Goal: Transaction & Acquisition: Purchase product/service

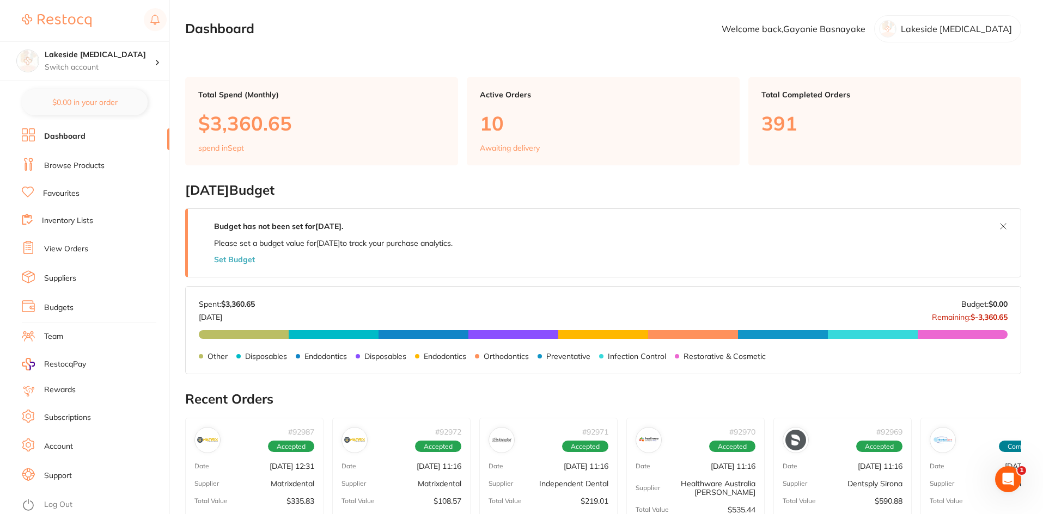
click at [80, 163] on link "Browse Products" at bounding box center [74, 166] width 60 height 11
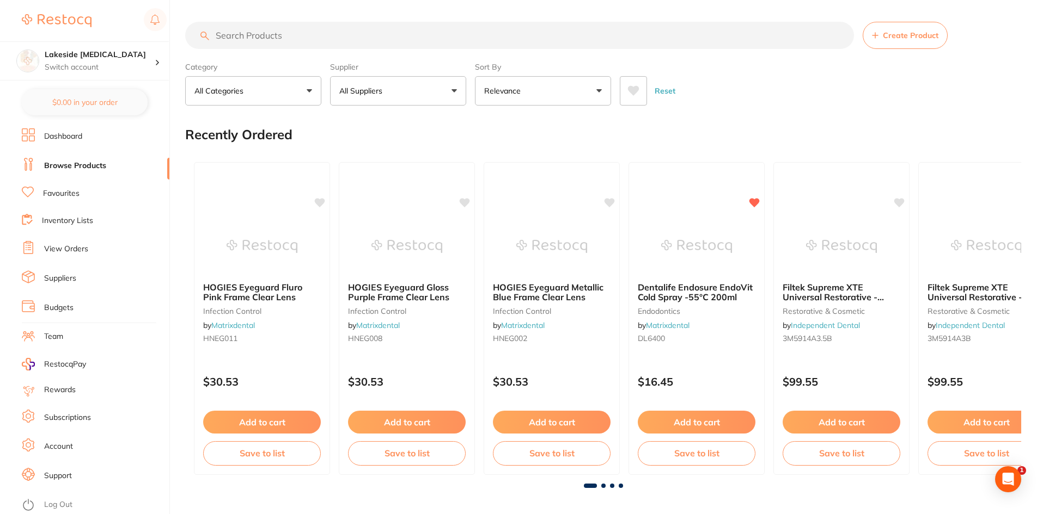
click at [418, 38] on input "search" at bounding box center [519, 35] width 669 height 27
type input "mani stainless steel burs"
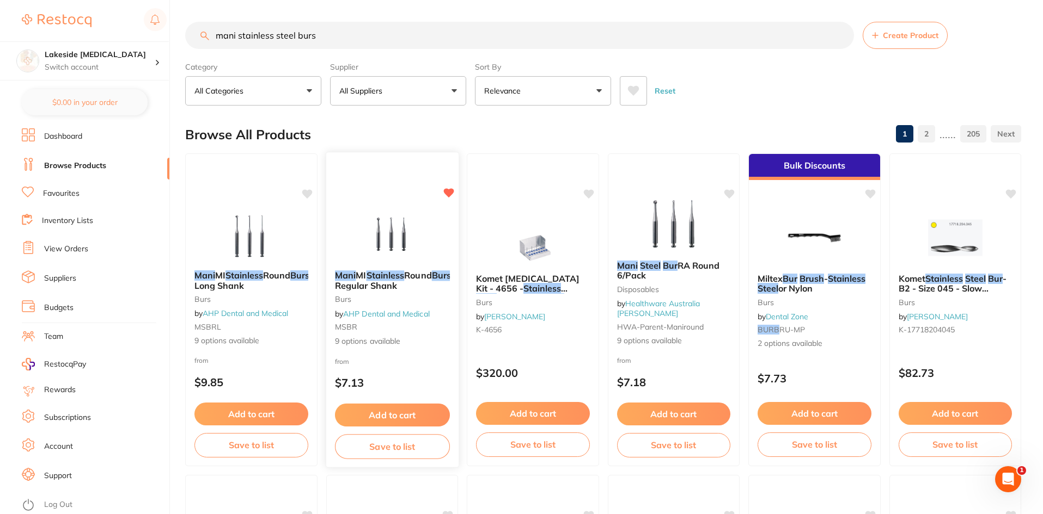
click at [397, 274] on em "Stainless" at bounding box center [385, 275] width 38 height 11
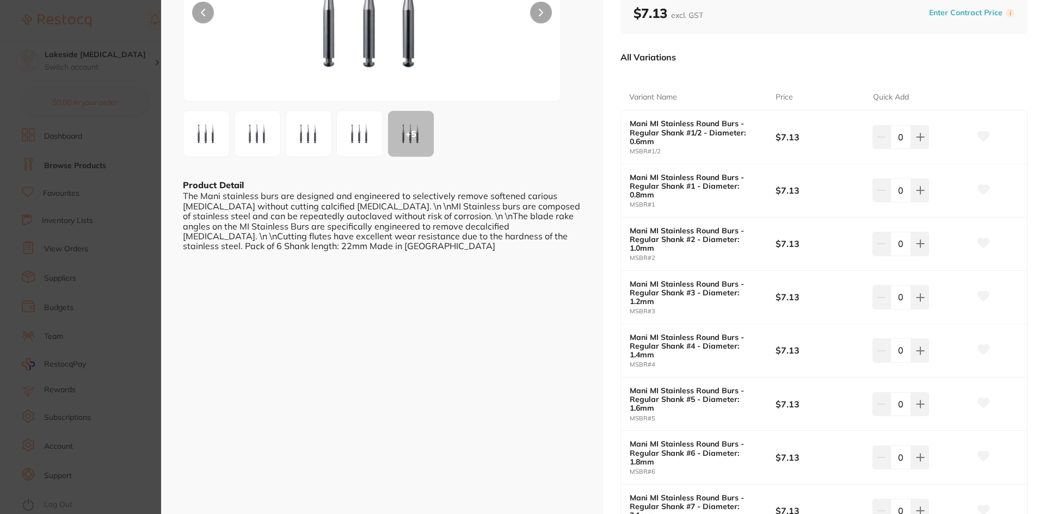
scroll to position [163, 0]
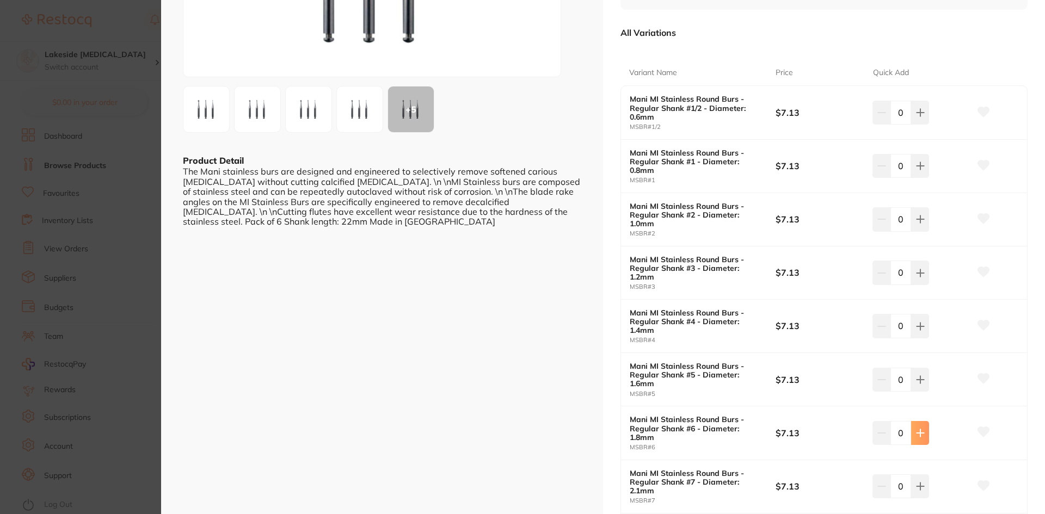
click at [920, 432] on icon at bounding box center [920, 433] width 9 height 9
click at [919, 432] on icon at bounding box center [920, 433] width 9 height 9
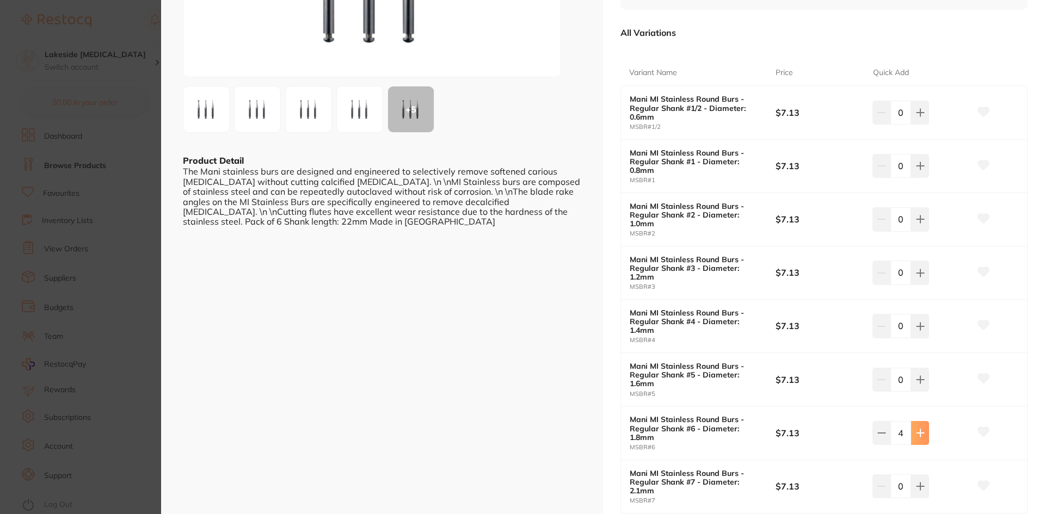
click at [919, 432] on icon at bounding box center [920, 433] width 9 height 9
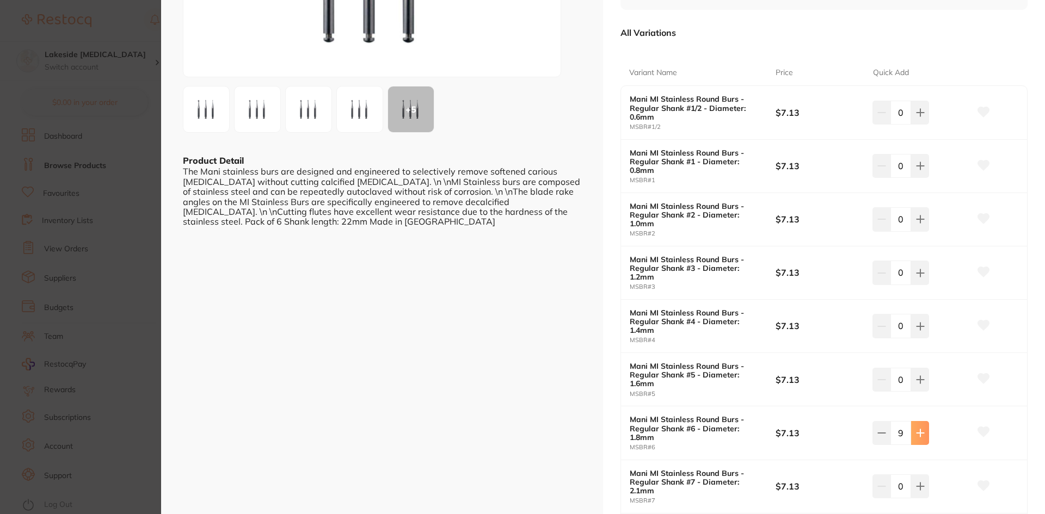
click at [919, 432] on icon at bounding box center [920, 433] width 9 height 9
type input "10"
click at [921, 321] on button at bounding box center [920, 326] width 18 height 24
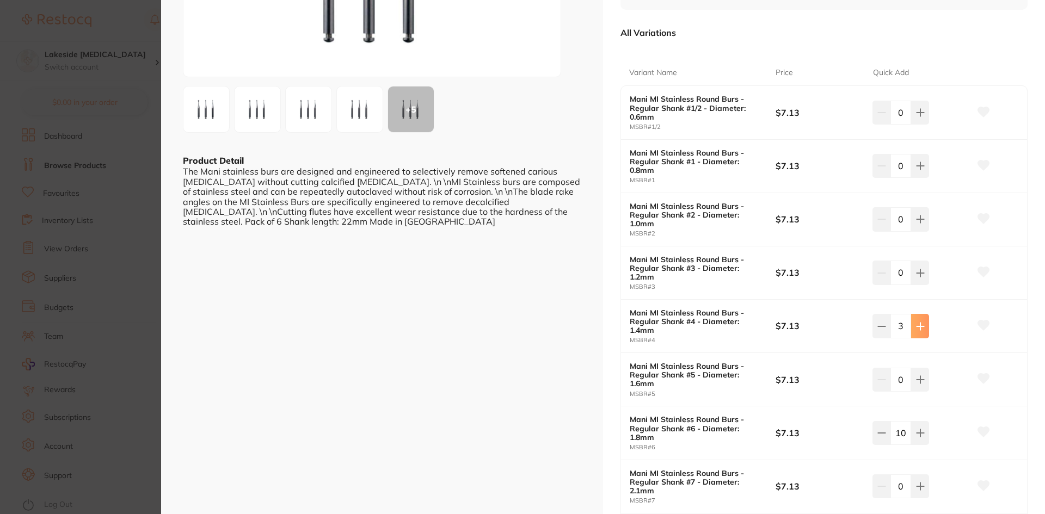
click at [921, 321] on button at bounding box center [920, 326] width 18 height 24
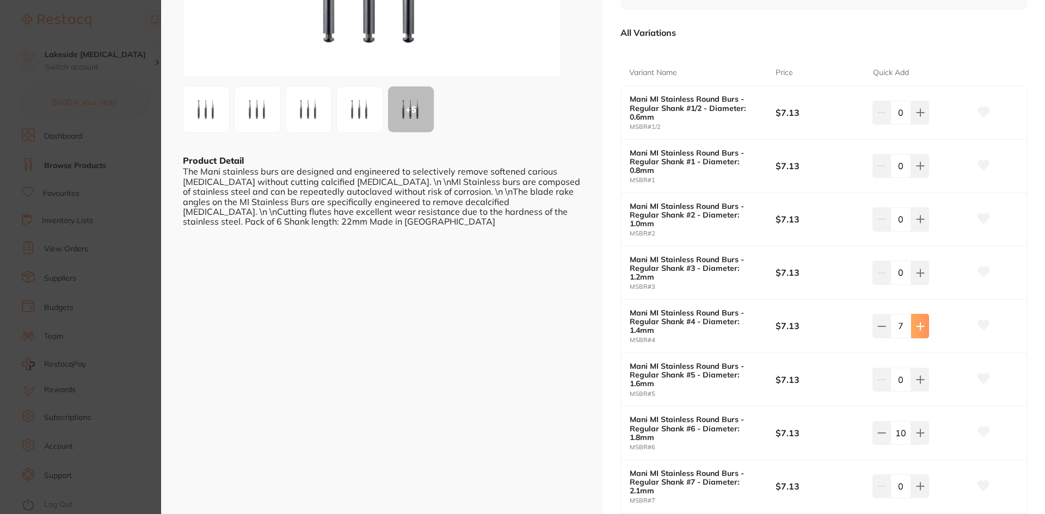
click at [921, 321] on button at bounding box center [920, 326] width 18 height 24
click at [878, 329] on icon at bounding box center [882, 326] width 9 height 9
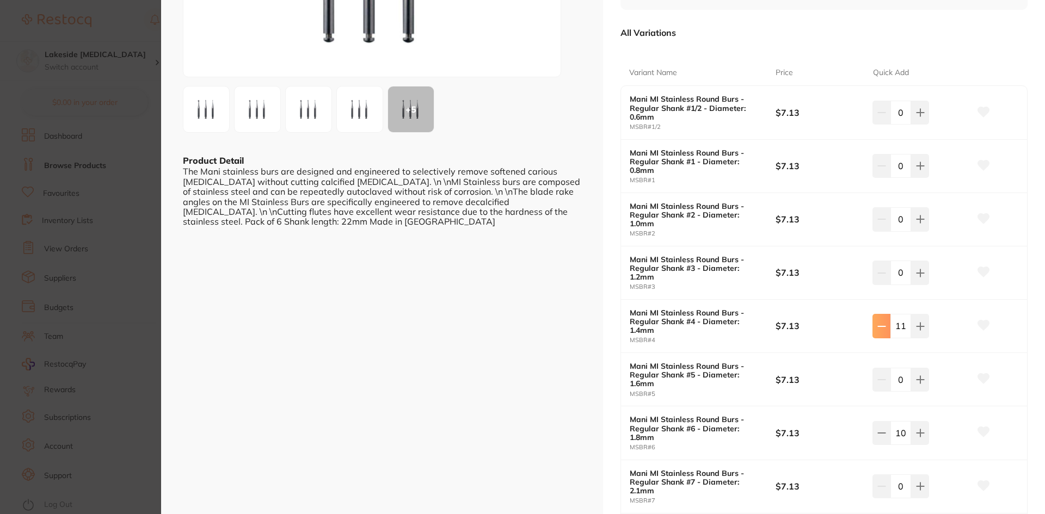
click at [878, 329] on icon at bounding box center [882, 326] width 9 height 9
type input "10"
click at [922, 382] on icon at bounding box center [920, 380] width 9 height 9
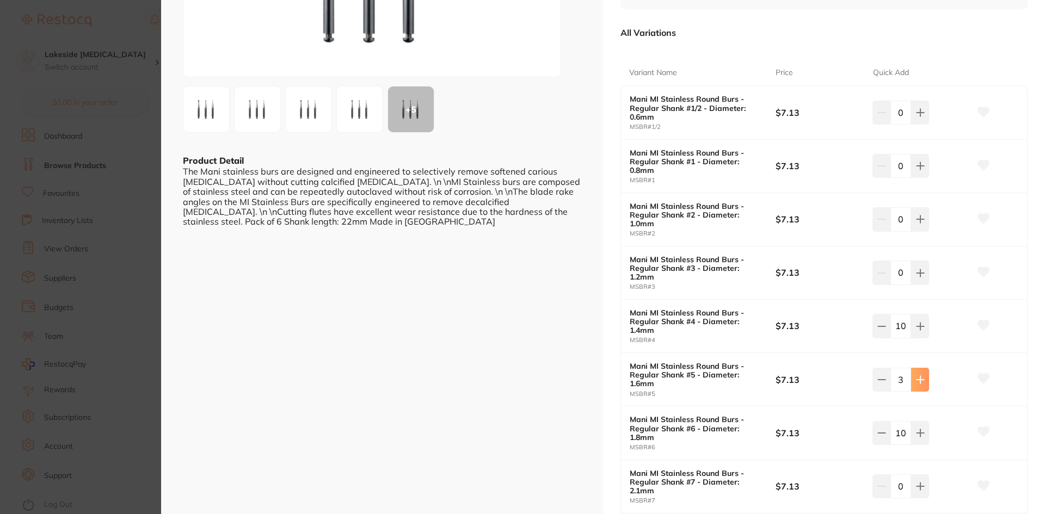
click at [922, 382] on icon at bounding box center [920, 380] width 9 height 9
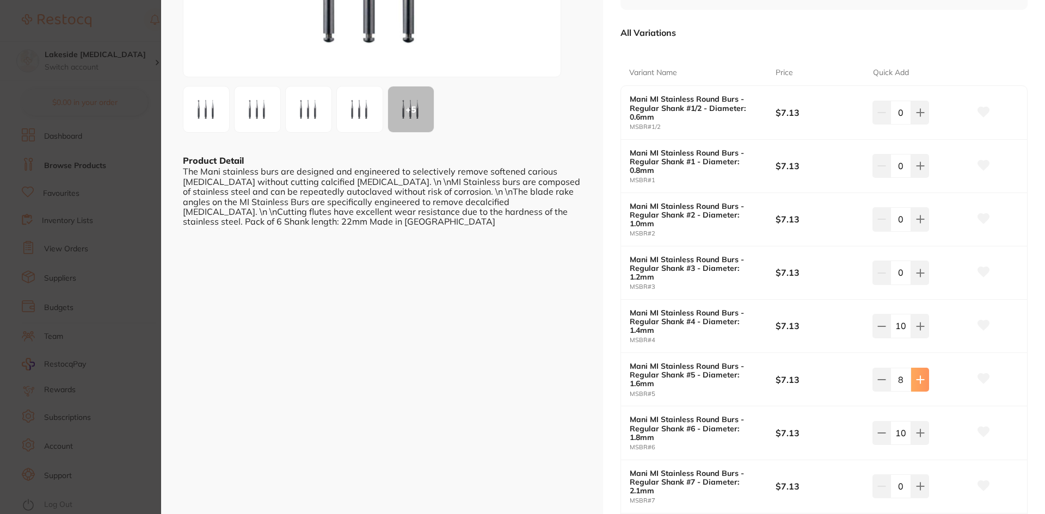
click at [922, 382] on icon at bounding box center [920, 380] width 9 height 9
type input "10"
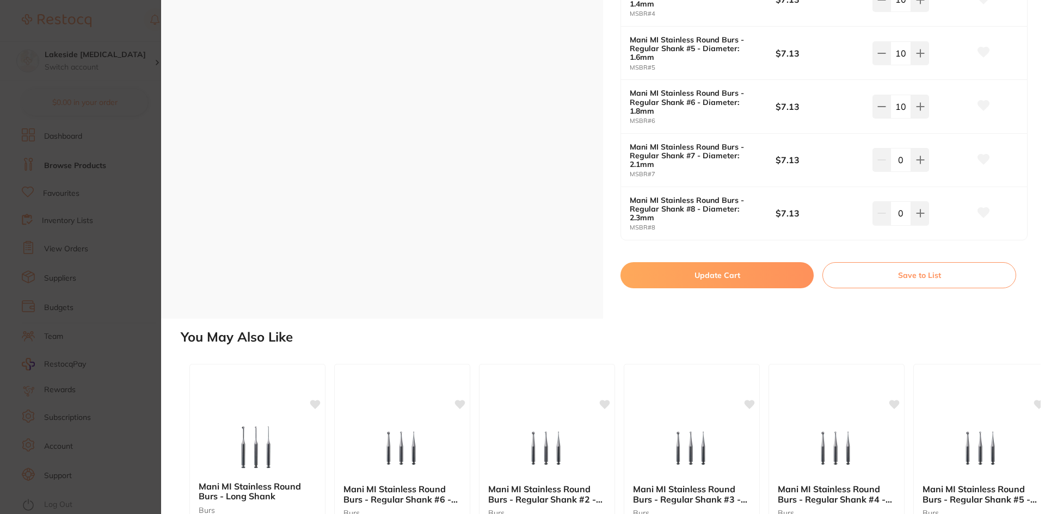
click at [728, 278] on button "Update Cart" at bounding box center [717, 275] width 193 height 26
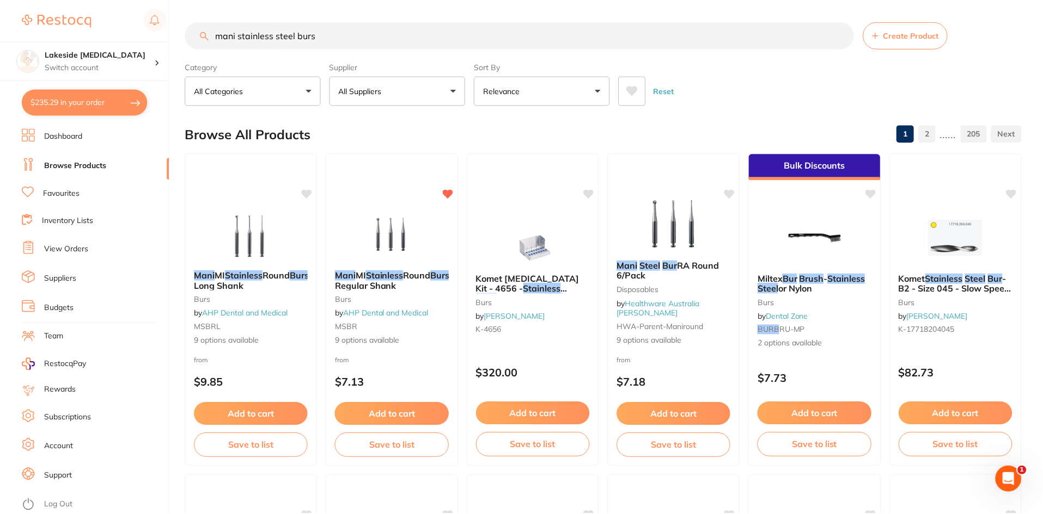
scroll to position [1, 0]
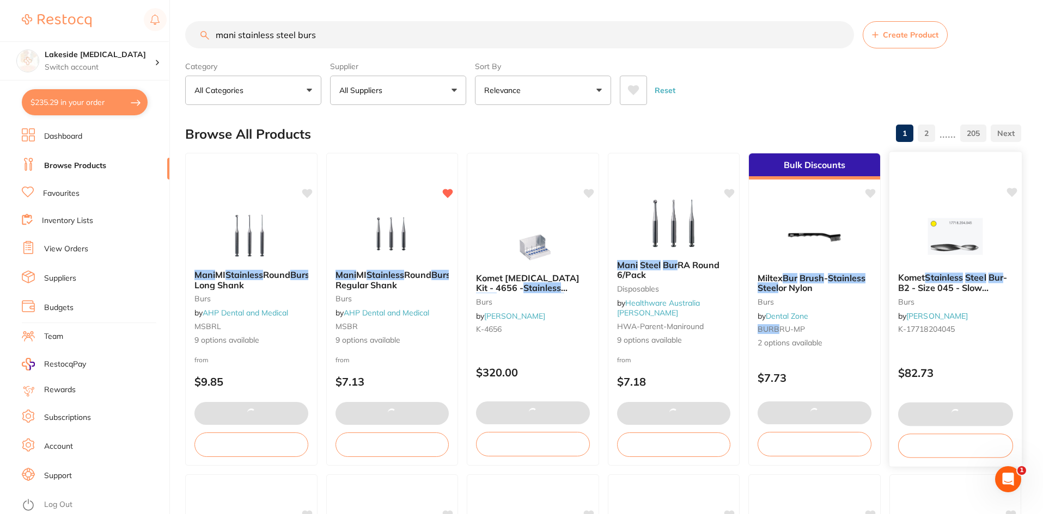
checkbox input "false"
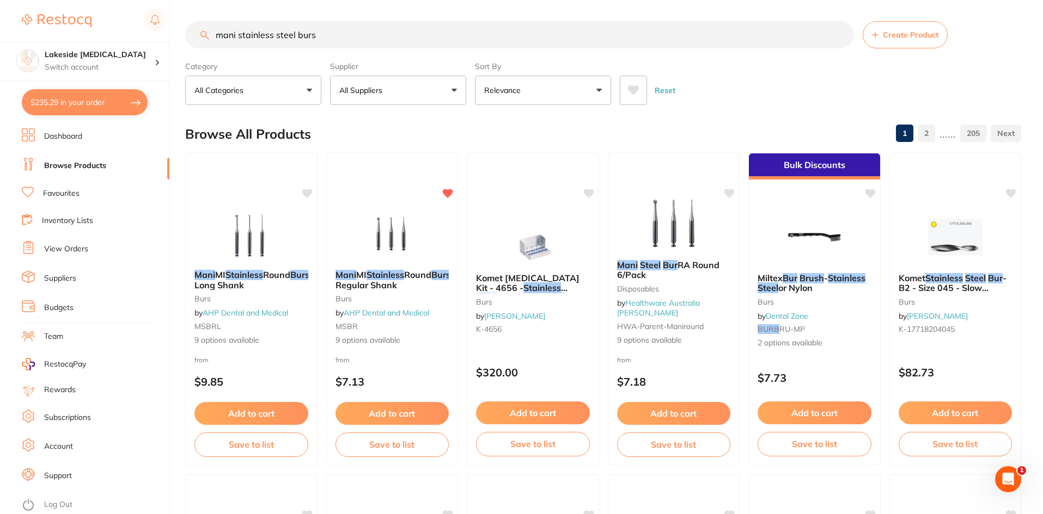
click at [327, 38] on input "mani stainless steel burs" at bounding box center [519, 34] width 669 height 27
drag, startPoint x: 335, startPoint y: 35, endPoint x: 0, endPoint y: 34, distance: 334.8
click at [0, 34] on div "$235.29 Lakeside [MEDICAL_DATA] Switch account Lakeside [MEDICAL_DATA] $235.29 …" at bounding box center [521, 256] width 1043 height 514
type input "nsk high speed"
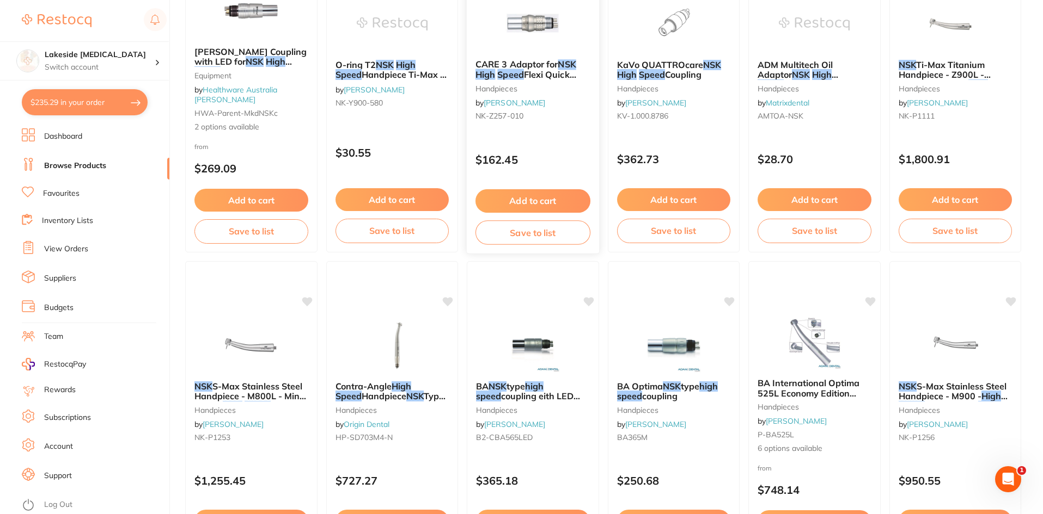
scroll to position [218, 0]
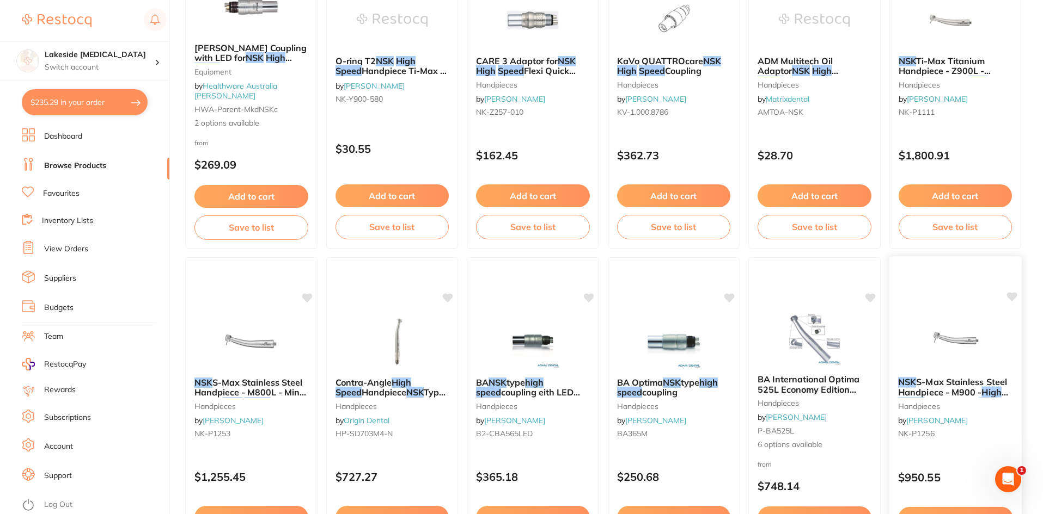
click at [942, 389] on span "S-Max Stainless Steel Handpiece - M900 -" at bounding box center [951, 387] width 109 height 21
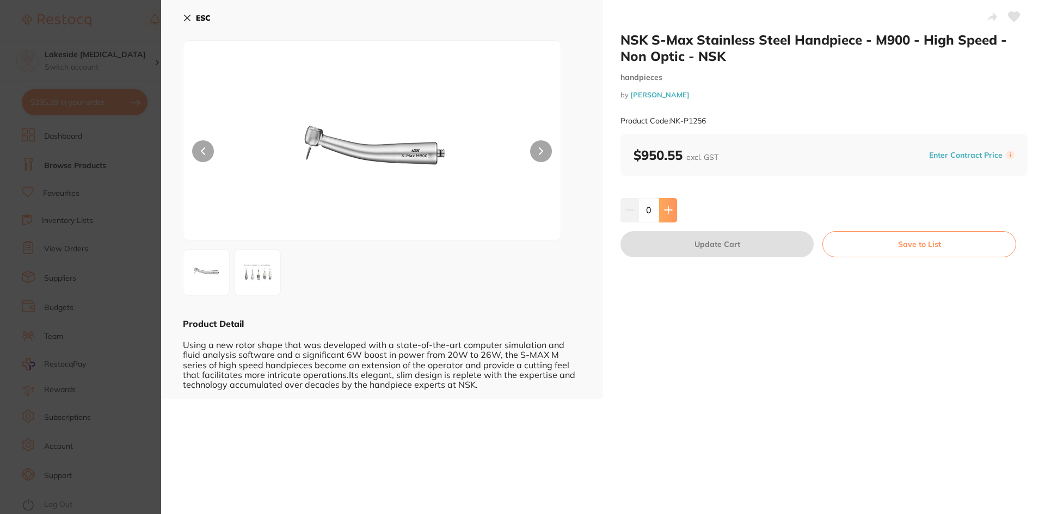
click at [665, 211] on icon at bounding box center [668, 210] width 9 height 9
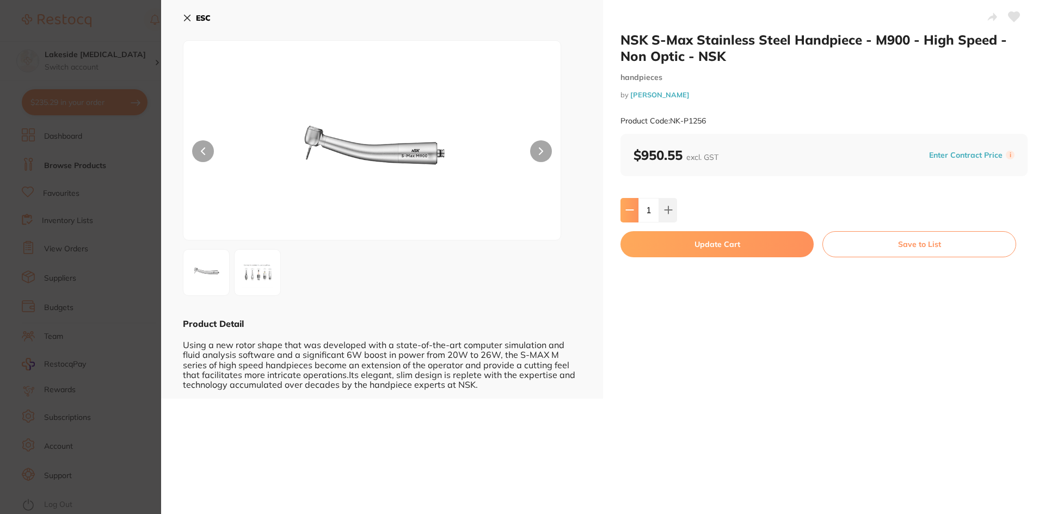
click at [628, 210] on icon at bounding box center [629, 210] width 7 height 0
type input "0"
click at [189, 13] on button "ESC" at bounding box center [197, 18] width 28 height 19
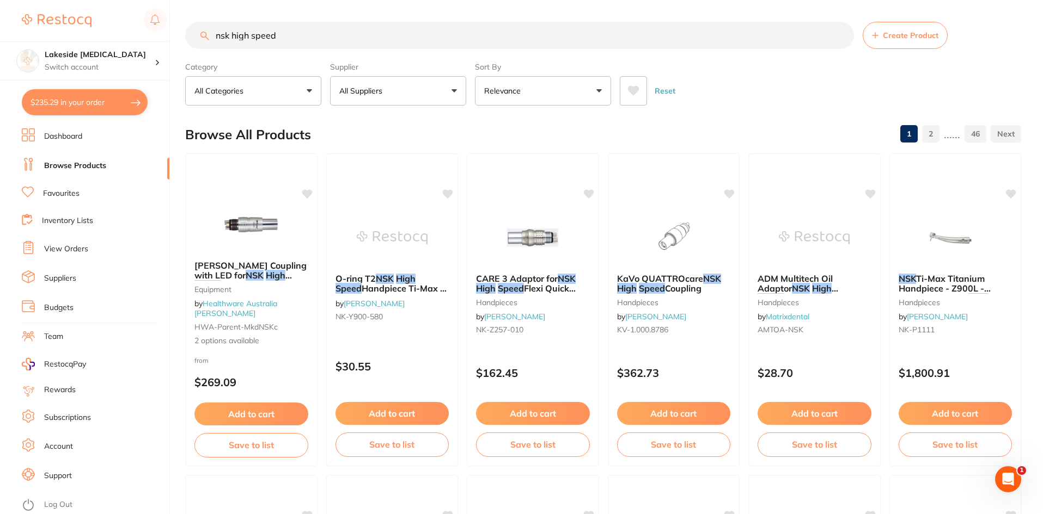
click at [84, 106] on button "$235.29 in your order" at bounding box center [85, 102] width 126 height 26
checkbox input "true"
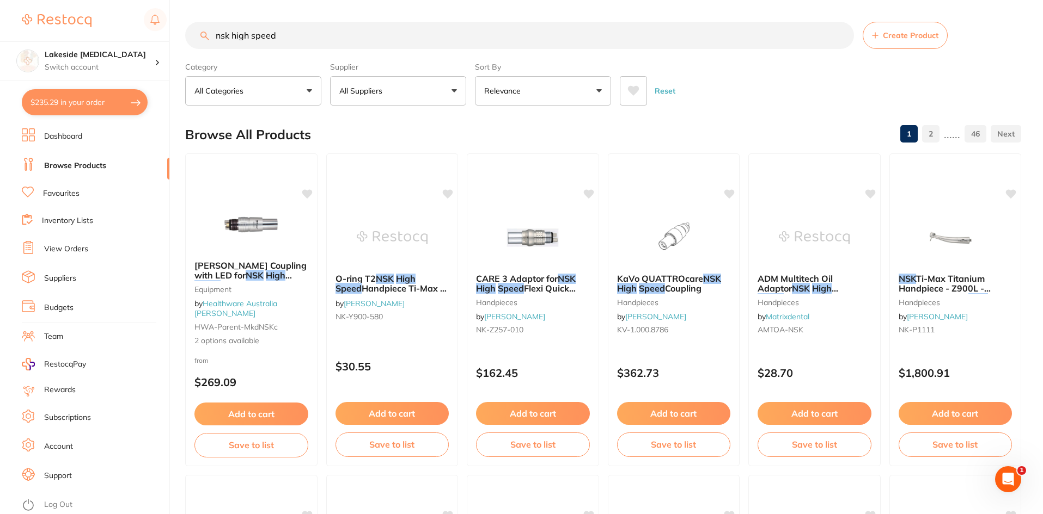
checkbox input "true"
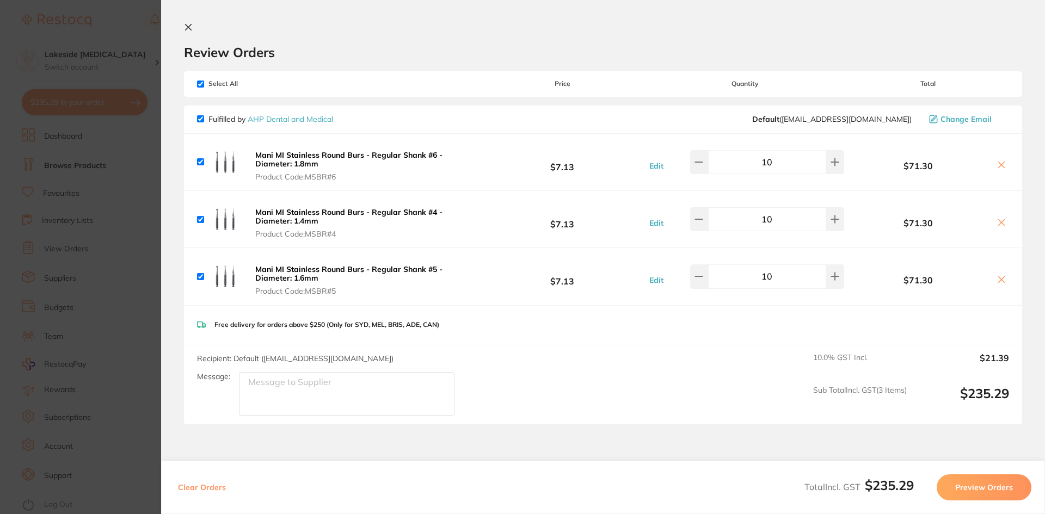
click at [964, 486] on button "Preview Orders" at bounding box center [984, 488] width 95 height 26
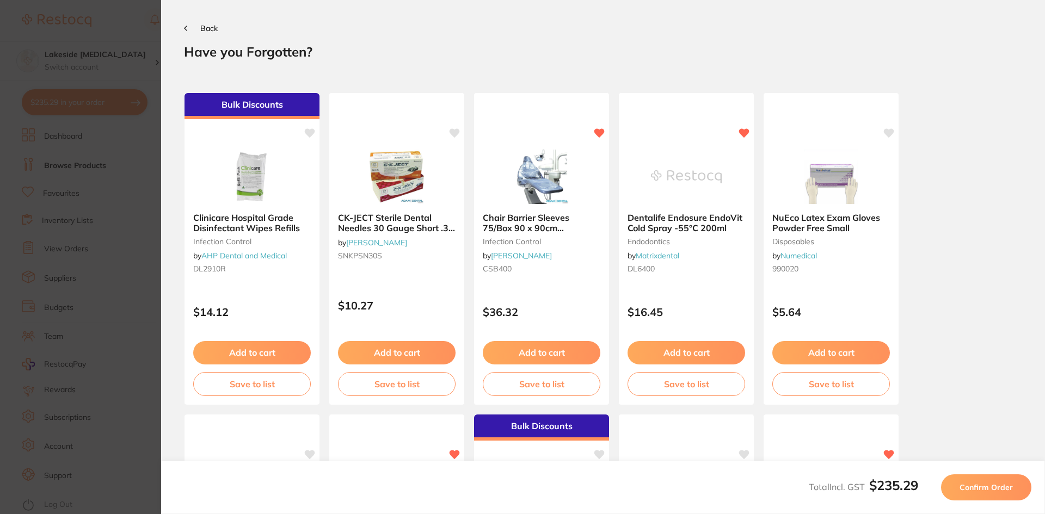
click at [964, 486] on span "Confirm Order" at bounding box center [986, 488] width 53 height 10
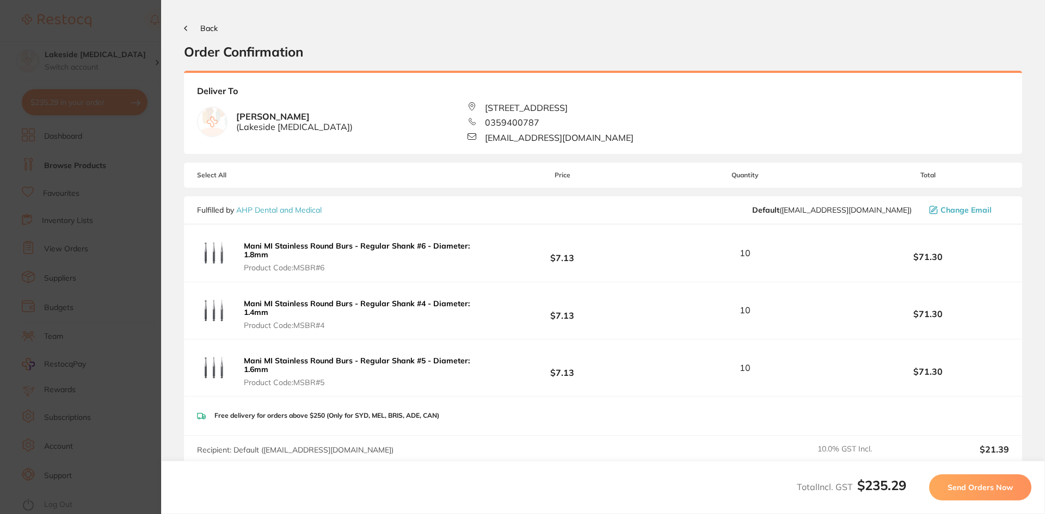
click at [964, 486] on span "Send Orders Now" at bounding box center [980, 488] width 65 height 10
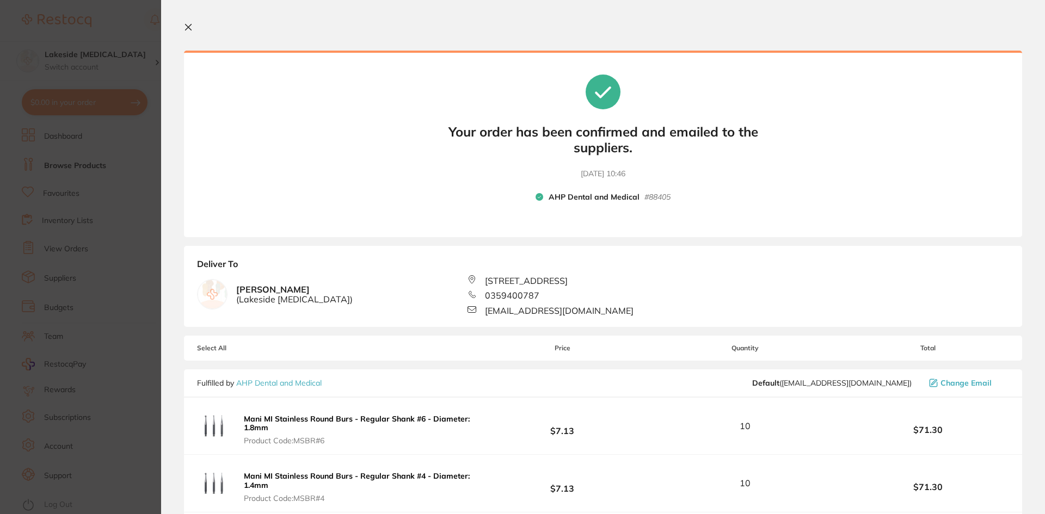
click at [185, 29] on icon at bounding box center [188, 27] width 9 height 9
